Goal: Transaction & Acquisition: Obtain resource

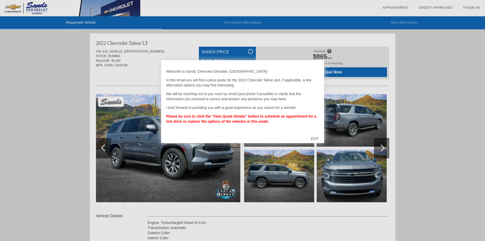
click at [317, 140] on div "EXIT" at bounding box center [315, 138] width 18 height 15
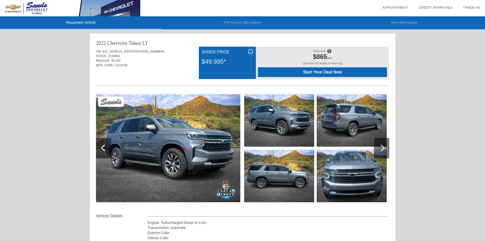
click at [381, 149] on div at bounding box center [381, 147] width 7 height 7
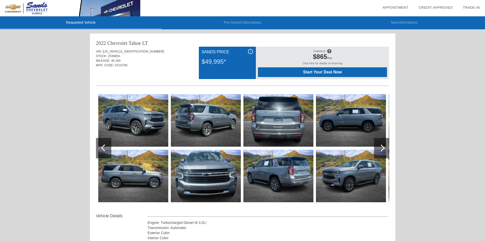
click at [381, 150] on div at bounding box center [381, 147] width 7 height 7
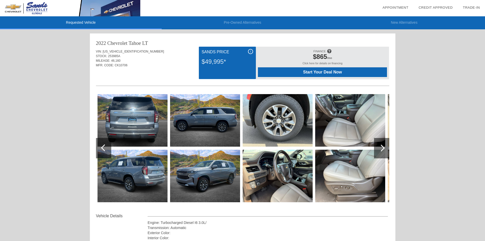
click at [381, 150] on div at bounding box center [381, 147] width 7 height 7
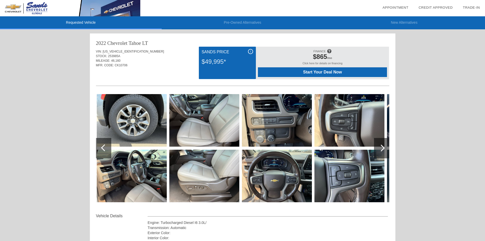
click at [381, 150] on div at bounding box center [381, 147] width 7 height 7
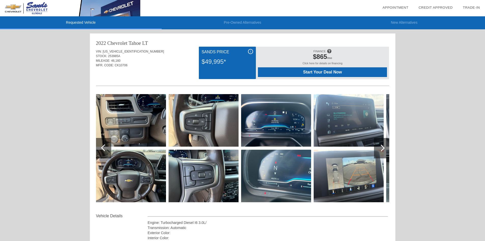
click at [381, 150] on div at bounding box center [381, 147] width 7 height 7
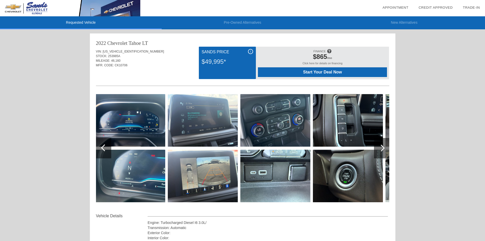
click at [381, 150] on div at bounding box center [381, 147] width 7 height 7
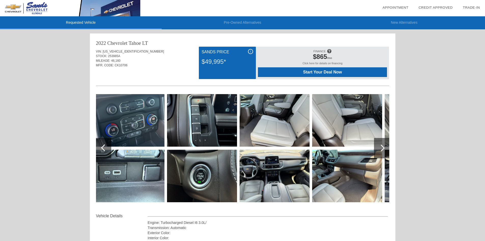
click at [381, 150] on div at bounding box center [381, 147] width 7 height 7
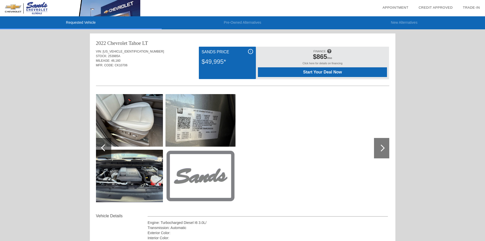
click at [381, 150] on div at bounding box center [381, 147] width 7 height 7
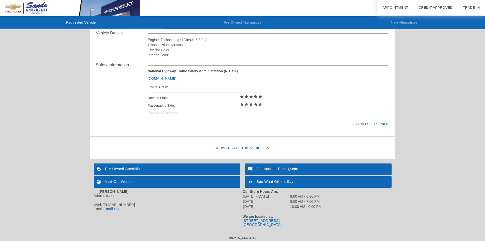
scroll to position [184, 0]
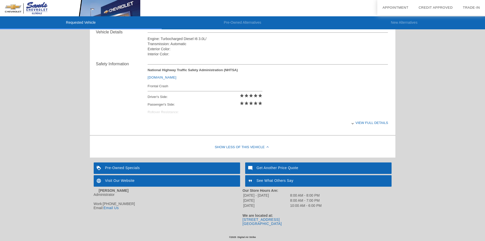
click at [105, 167] on img at bounding box center [99, 167] width 11 height 11
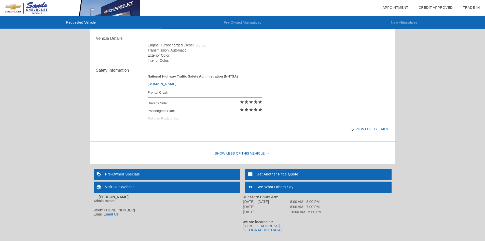
scroll to position [178, 0]
click at [278, 174] on div "Get Another Price Quote" at bounding box center [318, 173] width 146 height 11
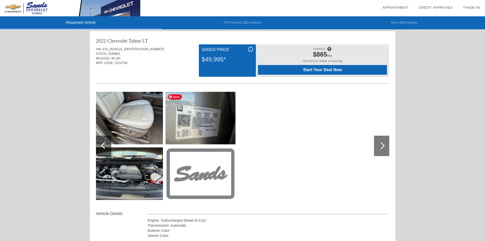
scroll to position [1, 0]
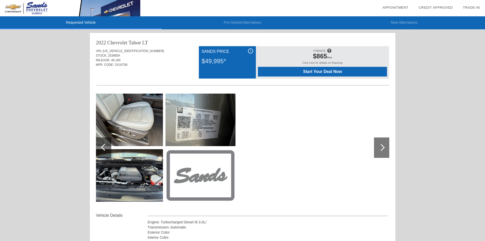
click at [384, 151] on div at bounding box center [381, 147] width 15 height 20
click at [383, 146] on div at bounding box center [381, 147] width 7 height 7
click at [99, 147] on div at bounding box center [103, 147] width 15 height 20
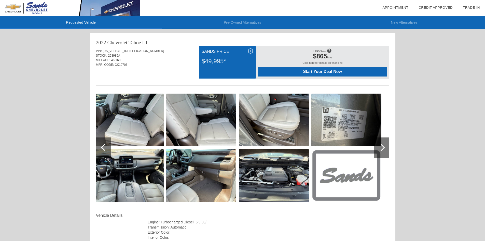
click at [105, 147] on div at bounding box center [104, 147] width 7 height 7
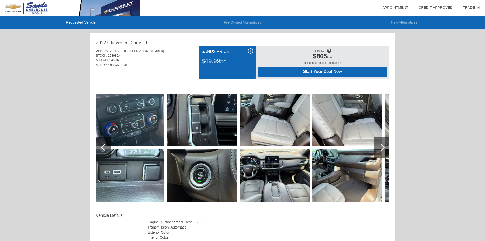
click at [105, 147] on div at bounding box center [104, 147] width 7 height 7
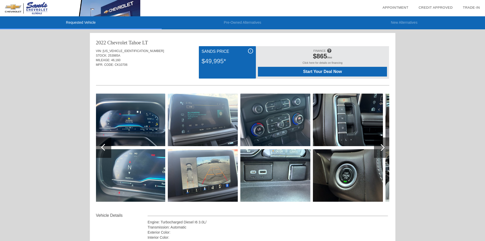
click at [105, 147] on div at bounding box center [104, 147] width 7 height 7
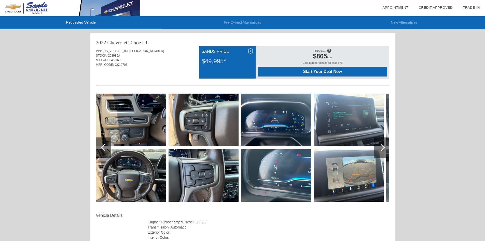
click at [105, 147] on div at bounding box center [104, 147] width 7 height 7
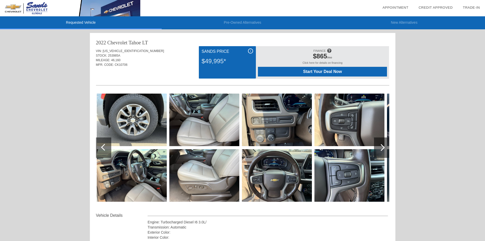
click at [105, 147] on div at bounding box center [104, 147] width 7 height 7
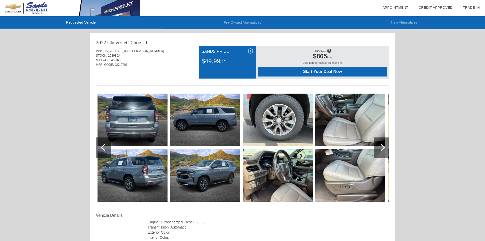
click at [105, 147] on div at bounding box center [104, 147] width 7 height 7
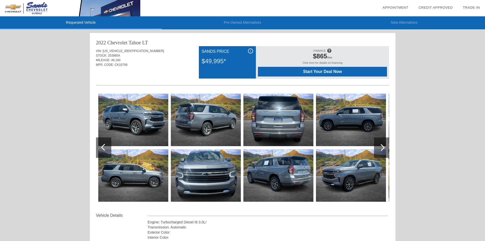
click at [105, 147] on div at bounding box center [104, 147] width 7 height 7
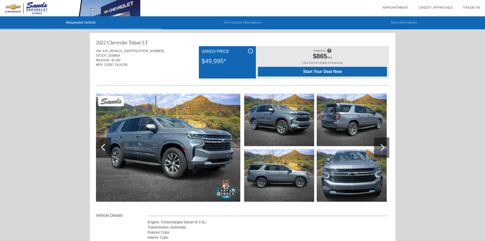
click at [105, 147] on div at bounding box center [104, 147] width 7 height 7
